Goal: Check status: Check status

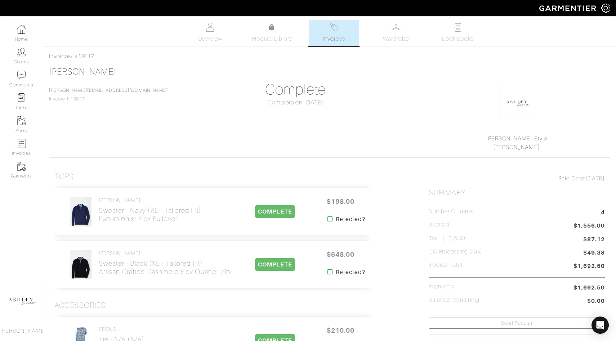
scroll to position [1, 0]
click at [29, 149] on link "Invoices" at bounding box center [21, 147] width 43 height 23
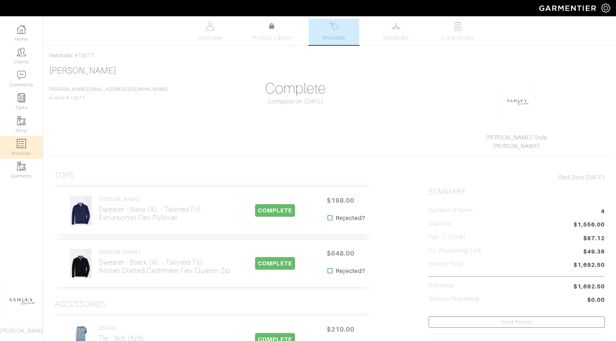
select select
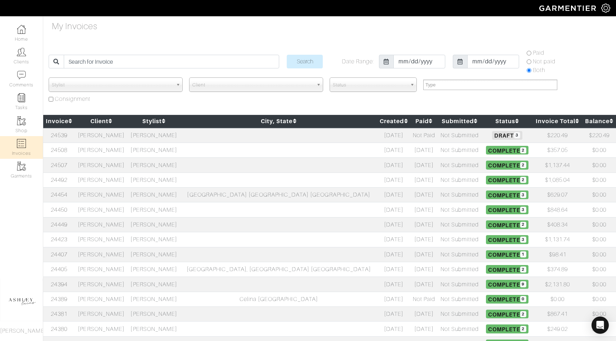
click at [520, 152] on span "2" at bounding box center [523, 150] width 6 height 6
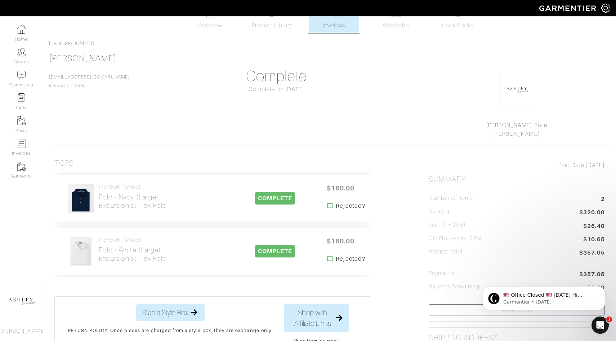
click at [603, 10] on img at bounding box center [605, 8] width 9 height 9
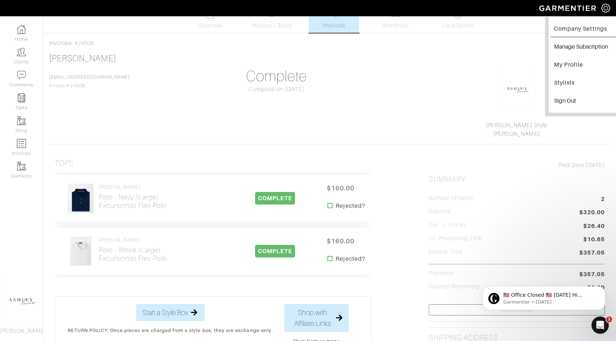
click at [583, 28] on link "Company Settings" at bounding box center [585, 30] width 70 height 16
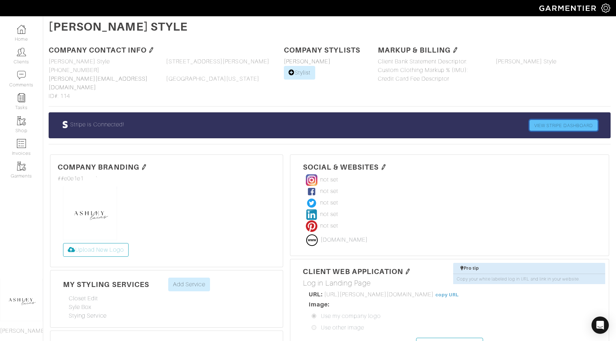
click at [548, 120] on link "VIEW STRIPE DASHBOARD" at bounding box center [564, 125] width 68 height 11
click at [22, 144] on img at bounding box center [21, 143] width 9 height 9
select select
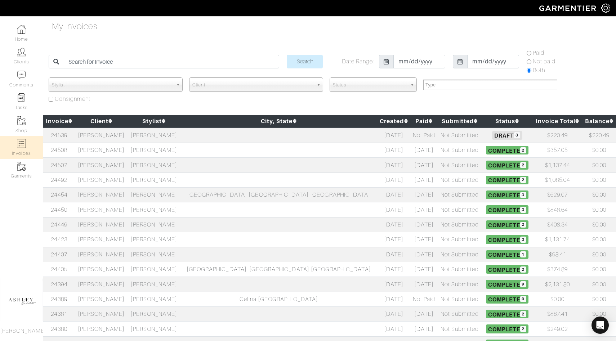
scroll to position [6, 0]
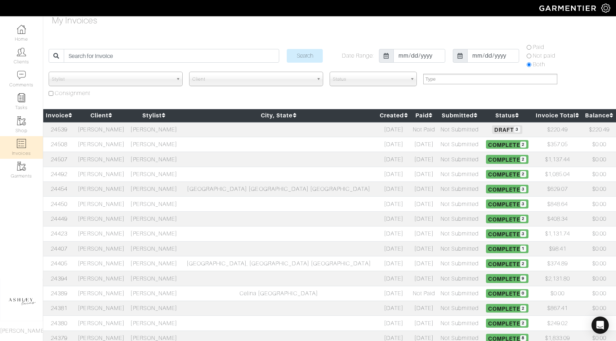
click at [540, 149] on td "$357.05" at bounding box center [558, 144] width 50 height 15
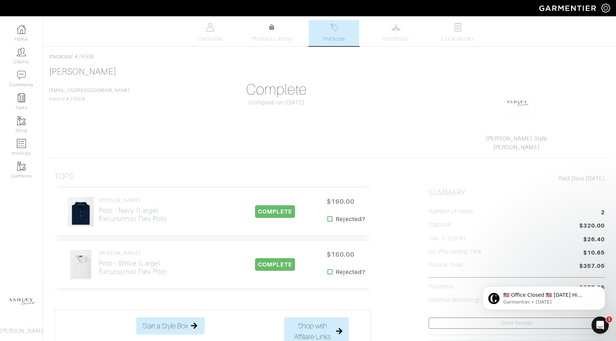
scroll to position [3, 0]
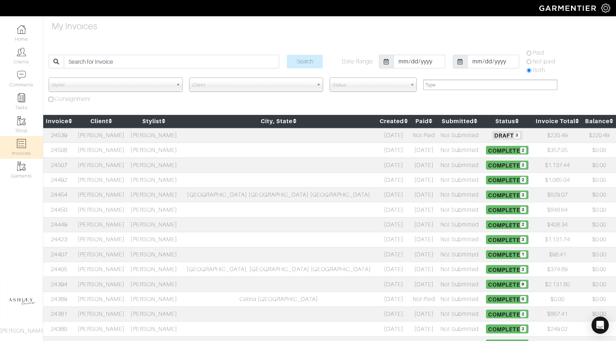
select select
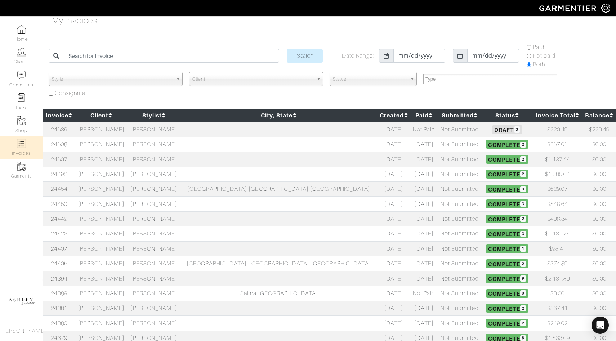
click at [486, 158] on span "Complete 2" at bounding box center [507, 159] width 42 height 9
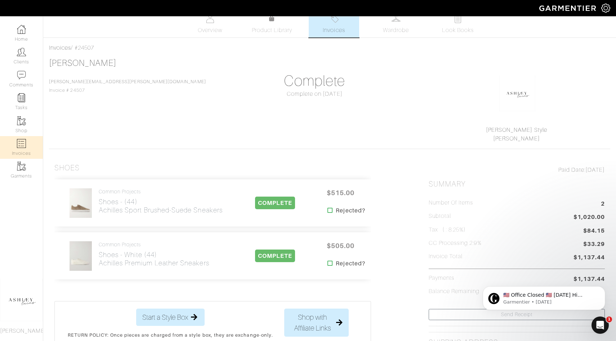
click at [22, 155] on link "Invoices" at bounding box center [21, 147] width 43 height 23
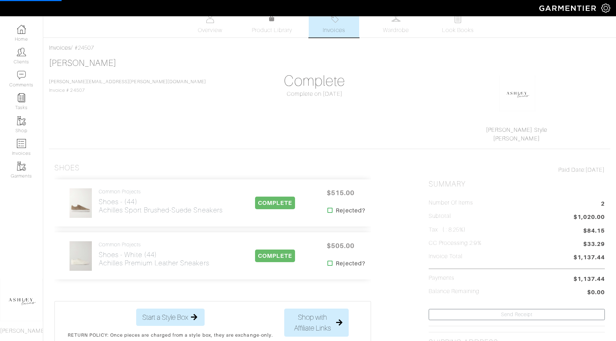
select select
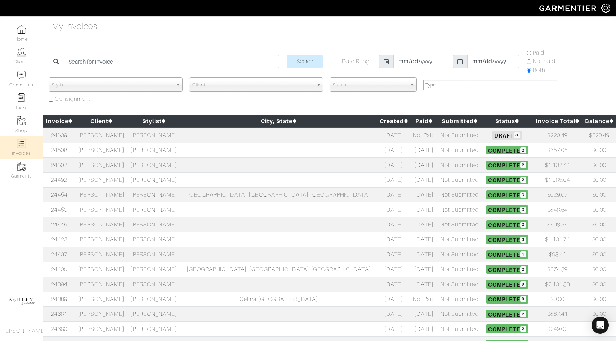
click at [486, 180] on span "Complete 2" at bounding box center [507, 180] width 42 height 9
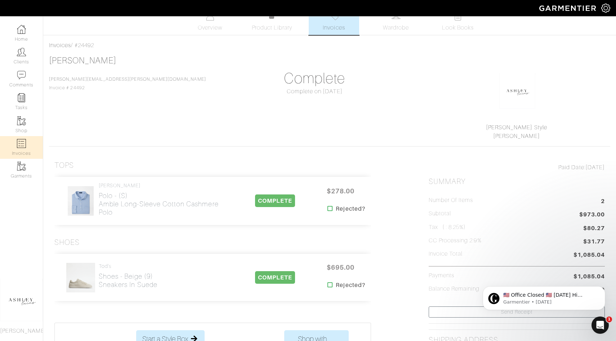
click at [32, 141] on link "Invoices" at bounding box center [21, 147] width 43 height 23
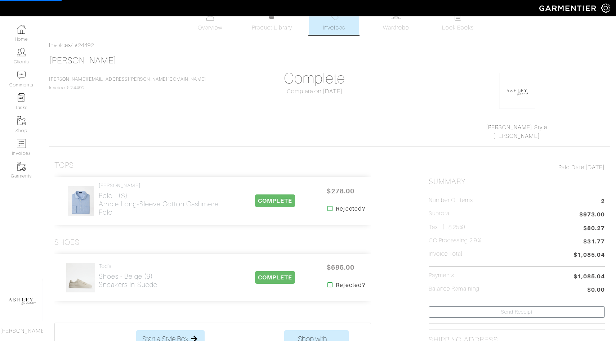
select select
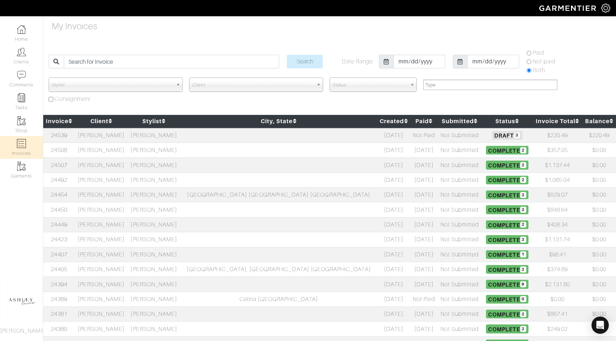
click at [486, 196] on span "Complete 3" at bounding box center [507, 195] width 42 height 9
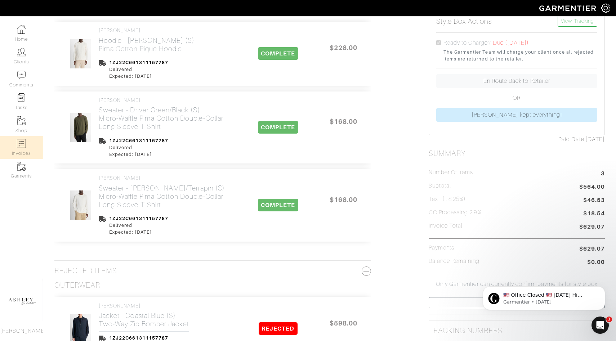
click at [35, 154] on link "Invoices" at bounding box center [21, 147] width 43 height 23
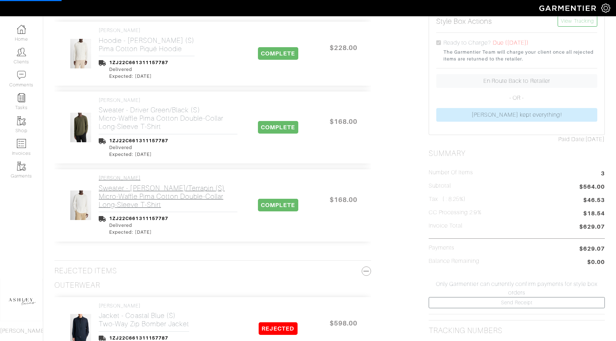
select select
